Goal: Task Accomplishment & Management: Manage account settings

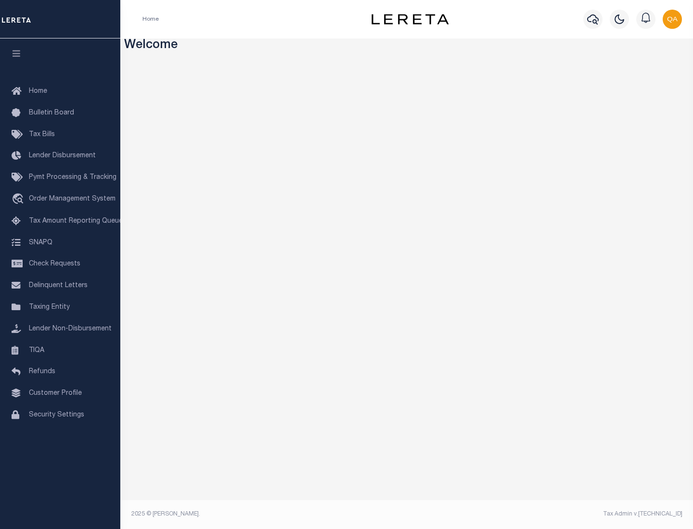
click at [60, 264] on span "Check Requests" at bounding box center [54, 264] width 51 height 7
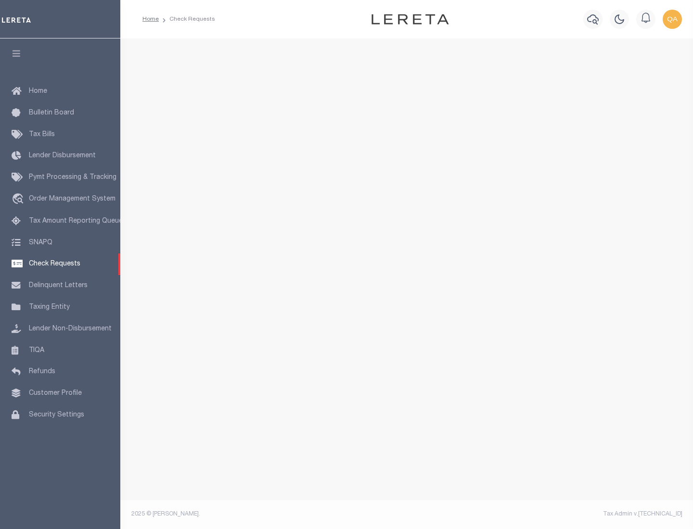
select select "50"
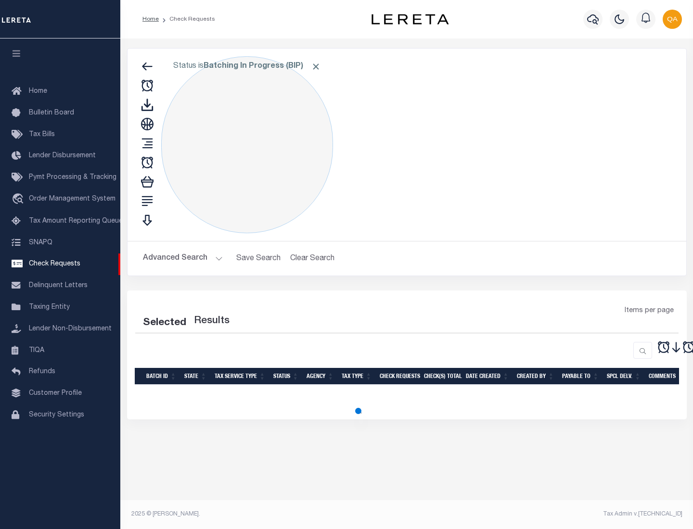
select select "50"
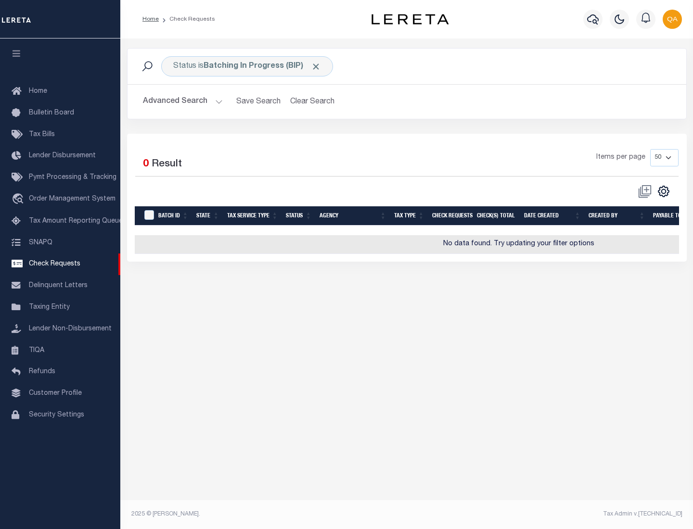
click at [316, 66] on span "Click to Remove" at bounding box center [316, 67] width 10 height 10
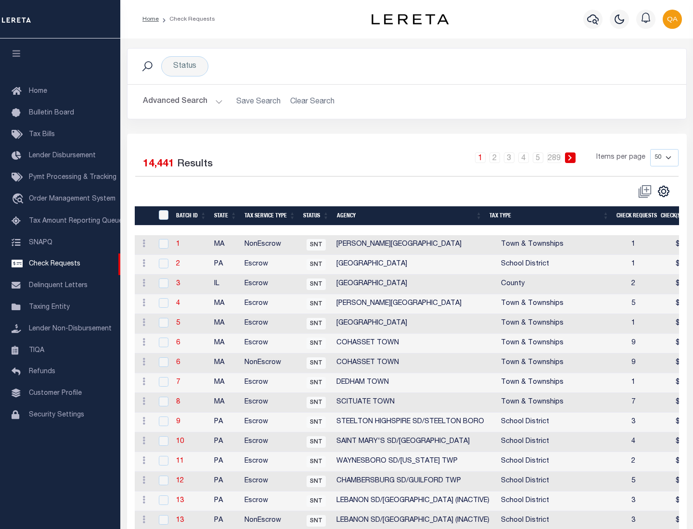
scroll to position [464, 0]
